Goal: Task Accomplishment & Management: Use online tool/utility

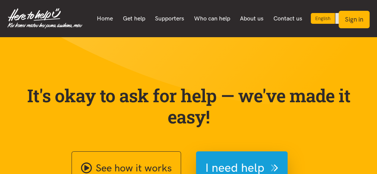
drag, startPoint x: 0, startPoint y: 0, endPoint x: 359, endPoint y: 22, distance: 359.7
click at [359, 22] on button "Sign in" at bounding box center [354, 20] width 31 height 18
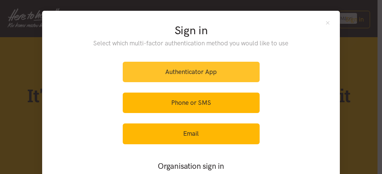
click at [228, 66] on link "Authenticator App" at bounding box center [191, 72] width 137 height 21
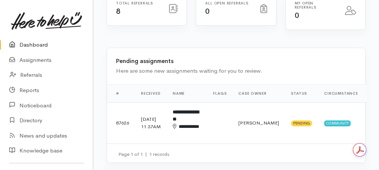
scroll to position [149, 0]
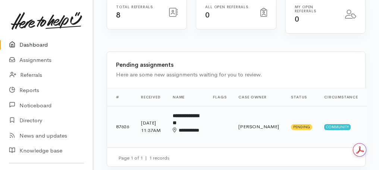
click at [194, 136] on div "**********" at bounding box center [187, 134] width 28 height 15
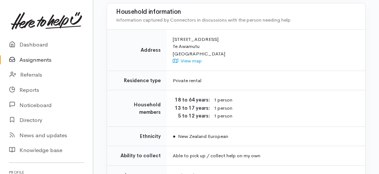
scroll to position [597, 0]
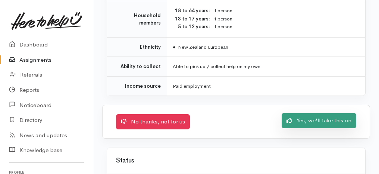
click at [300, 115] on link "Yes, we'll take this on" at bounding box center [318, 120] width 75 height 15
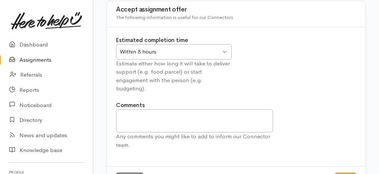
scroll to position [89, 0]
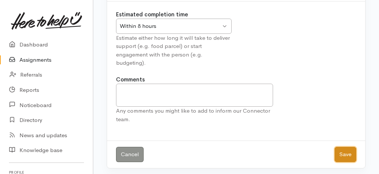
click at [344, 152] on button "Save" at bounding box center [345, 154] width 22 height 15
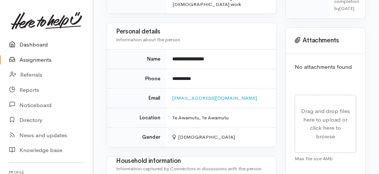
scroll to position [110, 0]
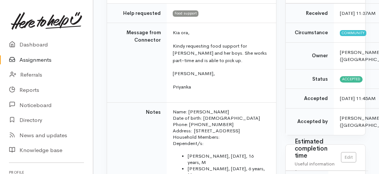
click at [34, 22] on img at bounding box center [46, 21] width 71 height 18
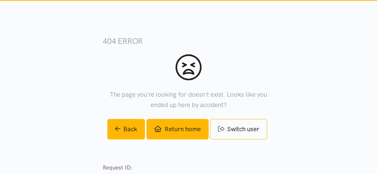
click at [184, 135] on link "Return home" at bounding box center [178, 129] width 62 height 21
